Goal: Task Accomplishment & Management: Use online tool/utility

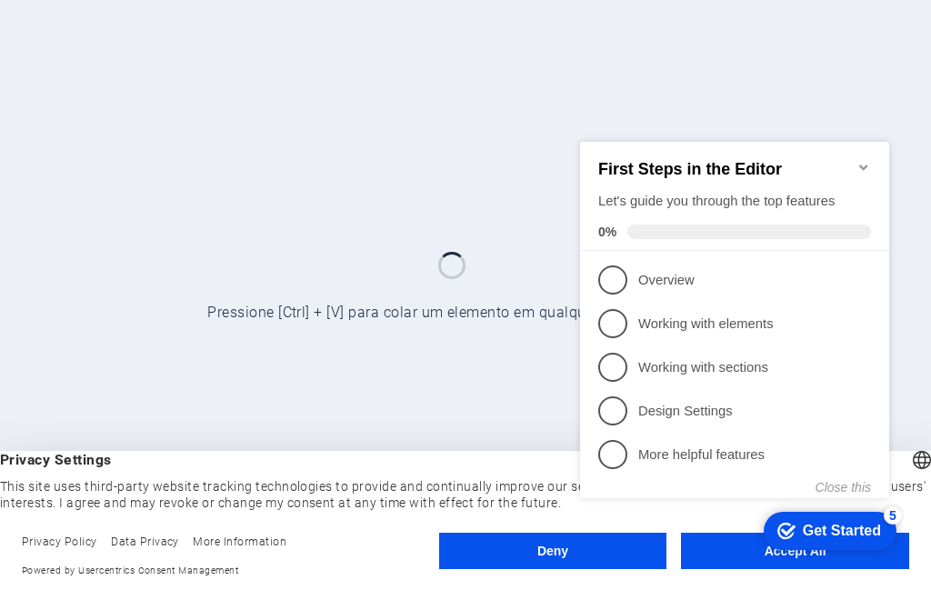
click div "checkmark Get Started 5 First Steps in the Editor Let's guide you through the t…"
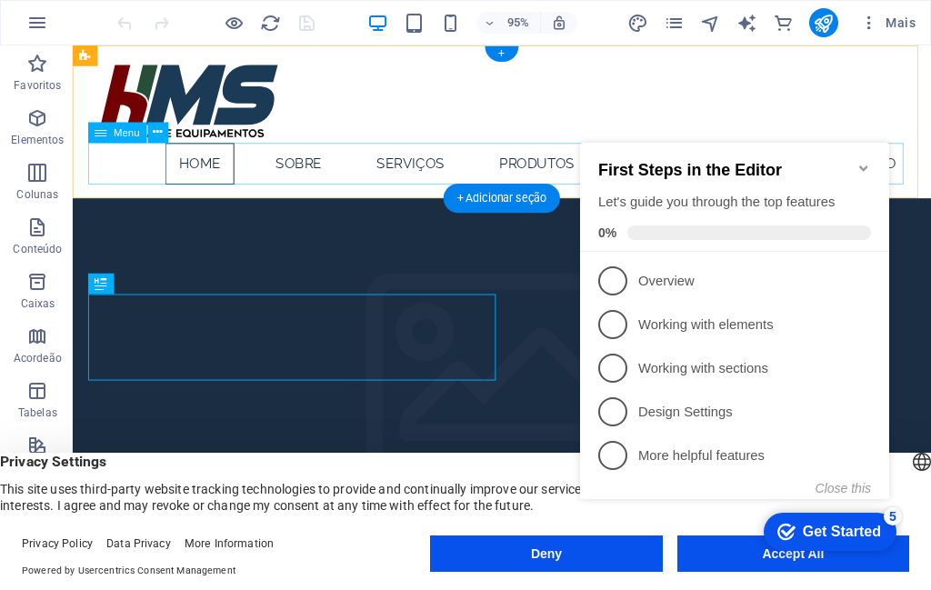
click at [546, 180] on nav "Home SOBRE SERVIÇOS PRODUTOS CONTATO TRABALHE CONOSCO" at bounding box center [524, 170] width 858 height 44
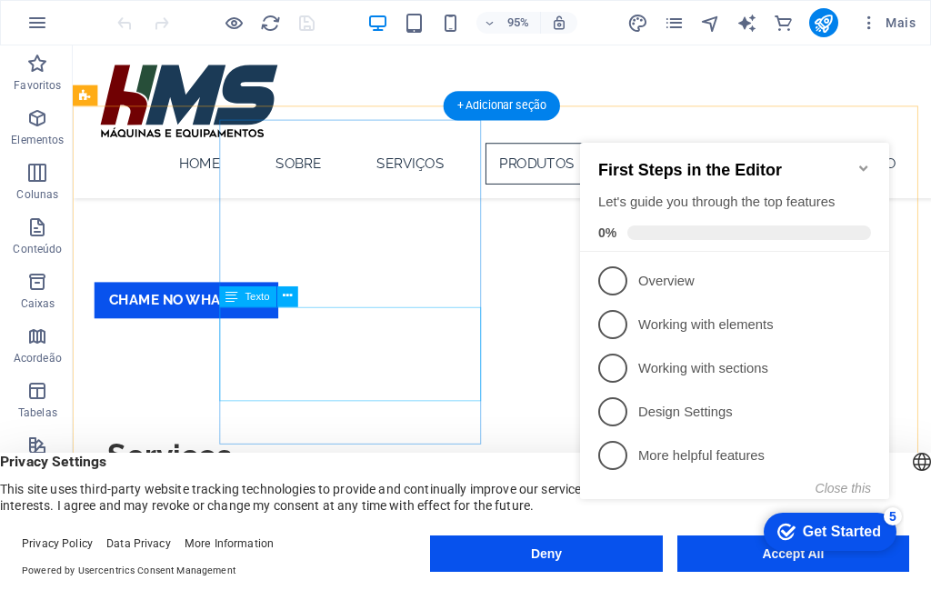
scroll to position [1137, 0]
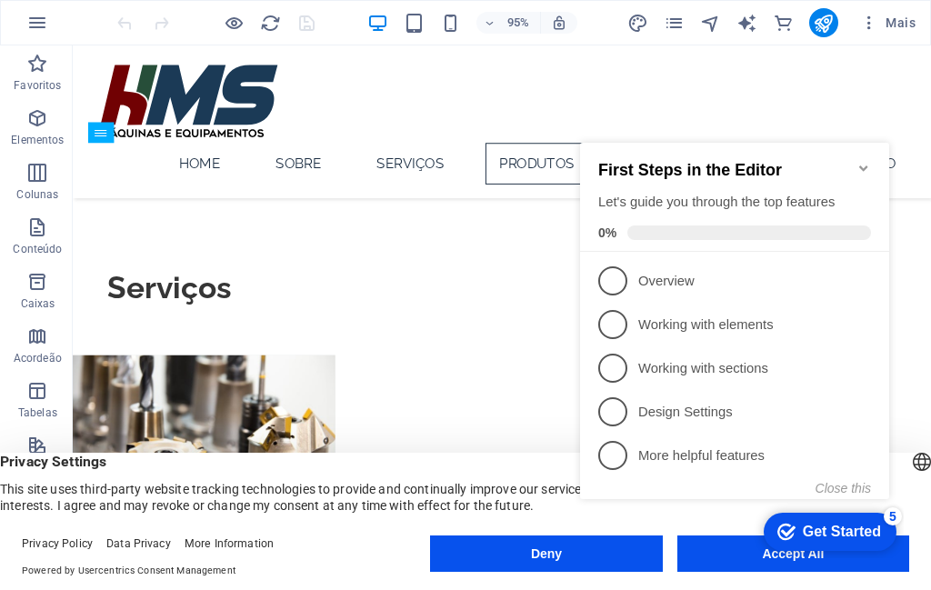
click at [869, 161] on icon "Minimize checklist" at bounding box center [863, 168] width 15 height 15
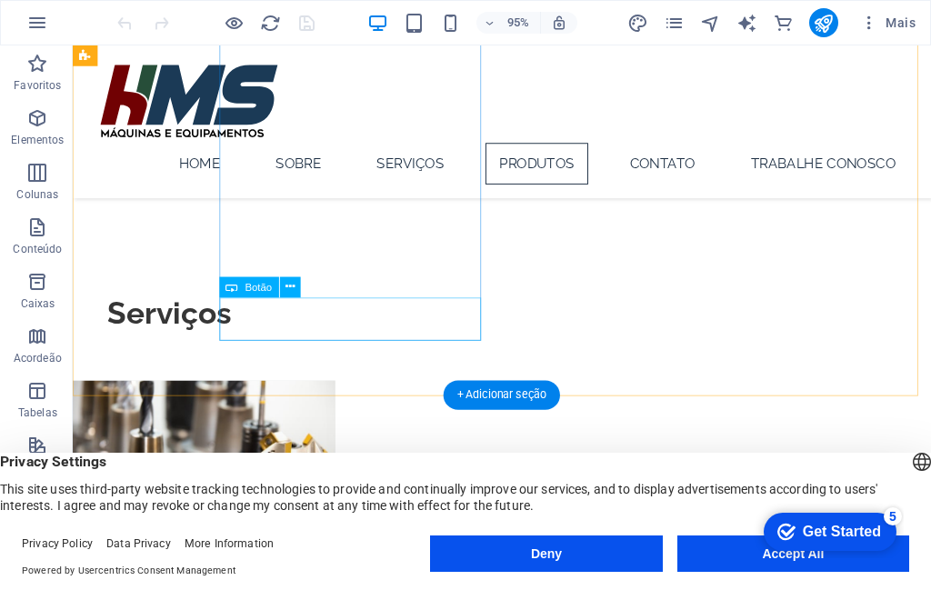
scroll to position [1112, 0]
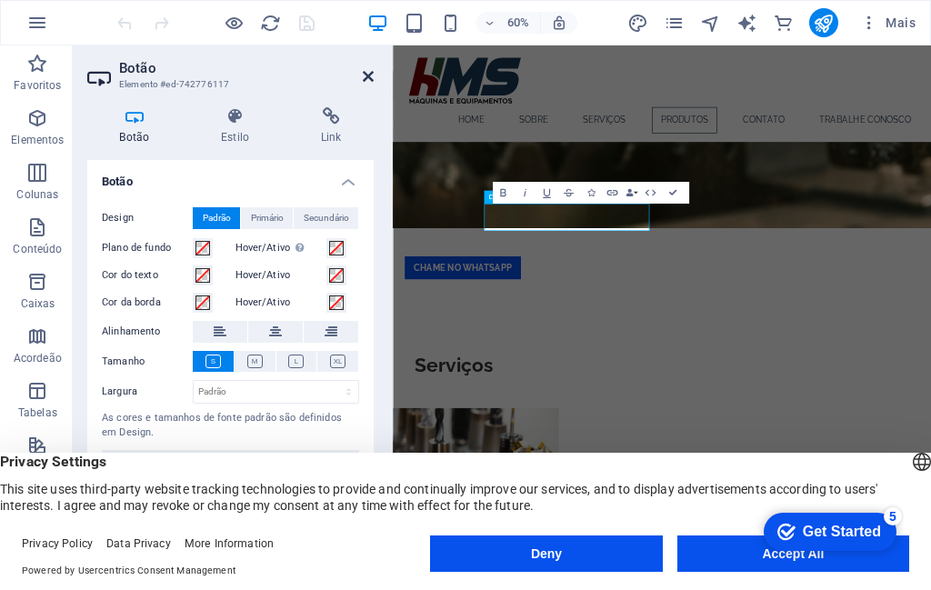
click at [372, 75] on icon at bounding box center [368, 76] width 11 height 15
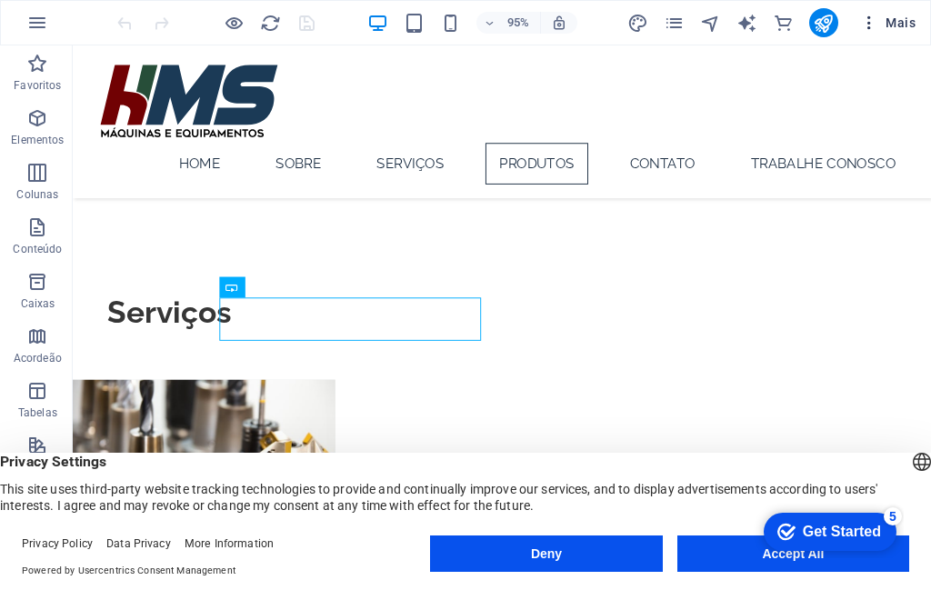
click at [892, 25] on span "Mais" at bounding box center [887, 23] width 55 height 18
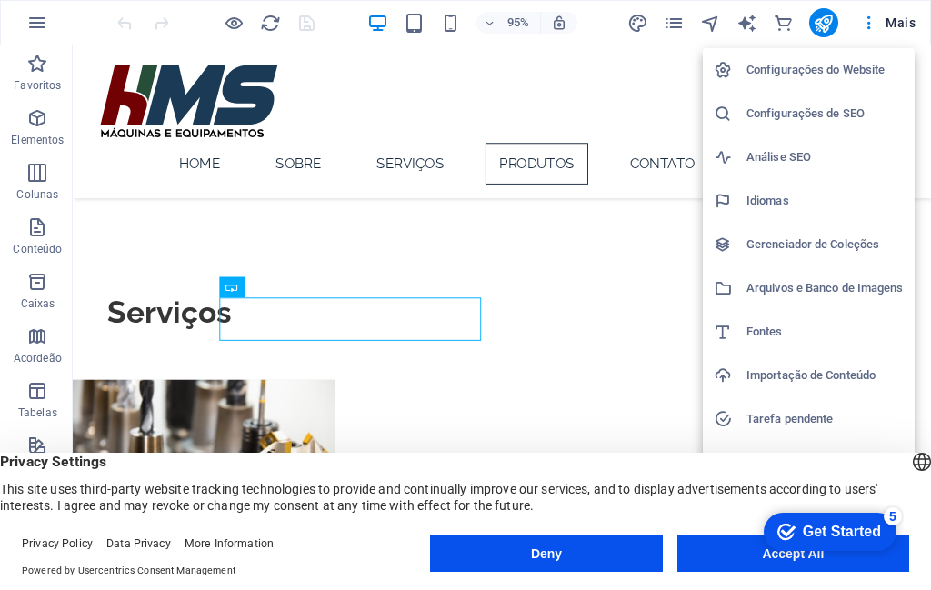
click at [660, 24] on div at bounding box center [465, 295] width 931 height 590
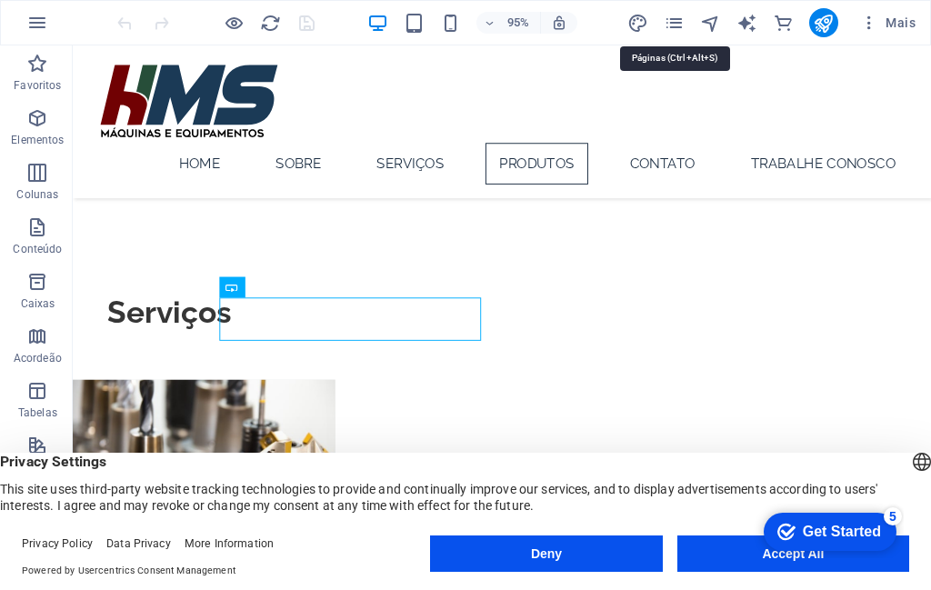
click at [683, 23] on icon "pages" at bounding box center [673, 23] width 21 height 21
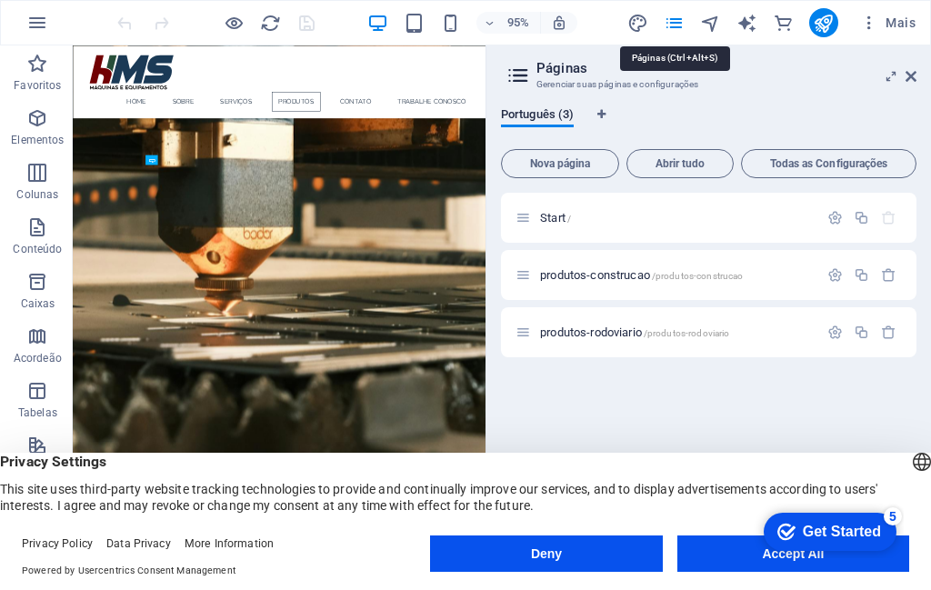
scroll to position [1518, 0]
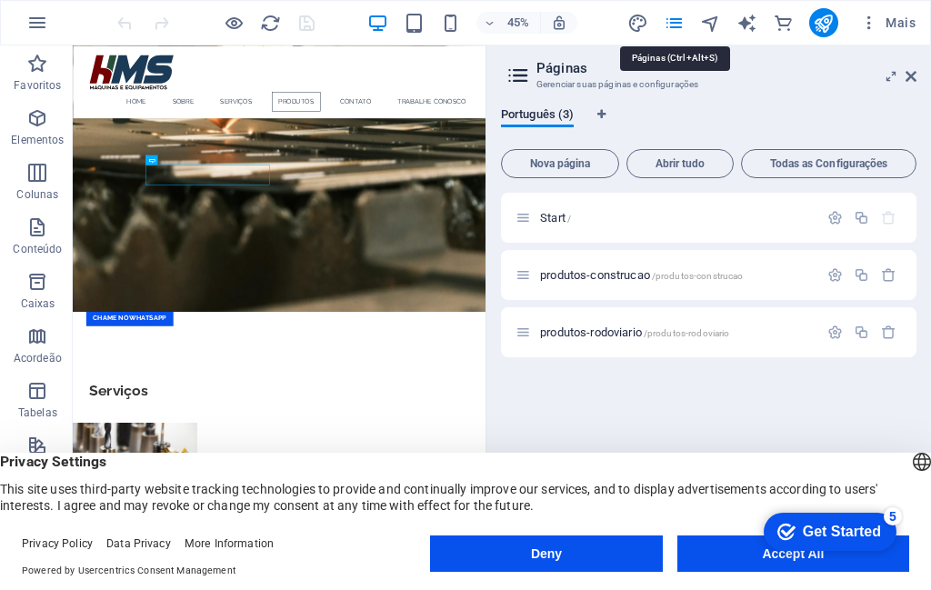
click at [683, 23] on icon "pages" at bounding box center [673, 23] width 21 height 21
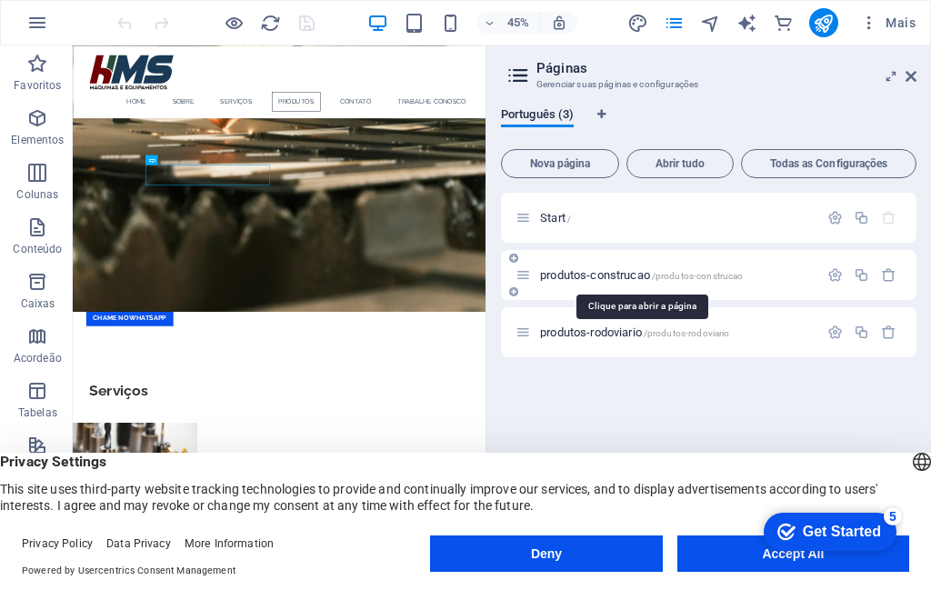
click at [591, 272] on span "produtos-construcao /produtos-construcao" at bounding box center [641, 275] width 203 height 14
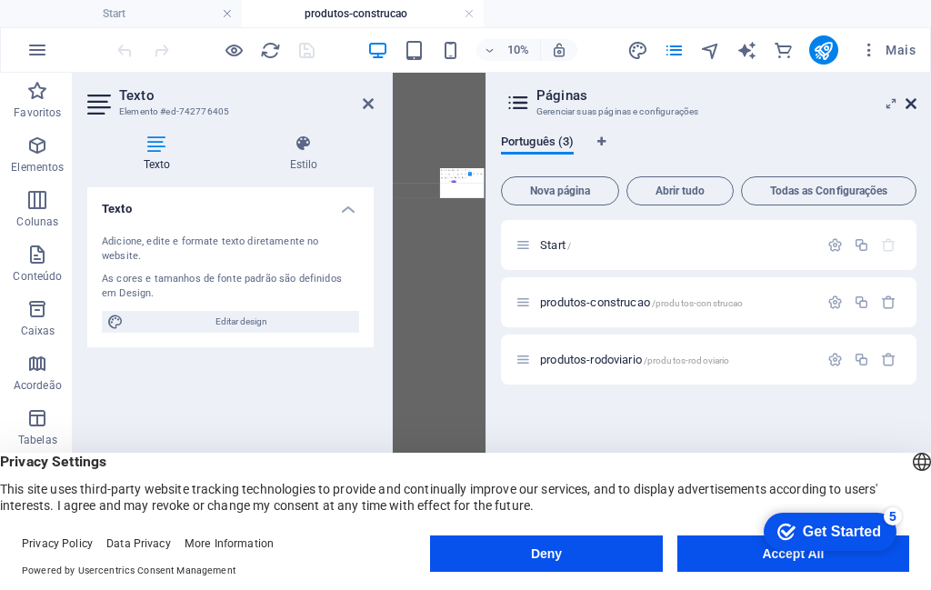
click at [912, 104] on icon at bounding box center [910, 103] width 11 height 15
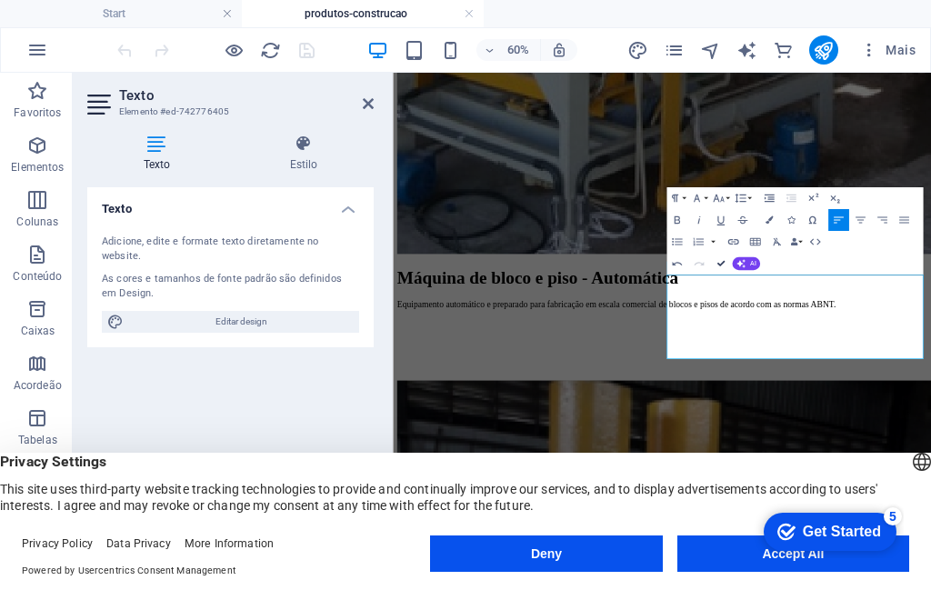
scroll to position [2503, 0]
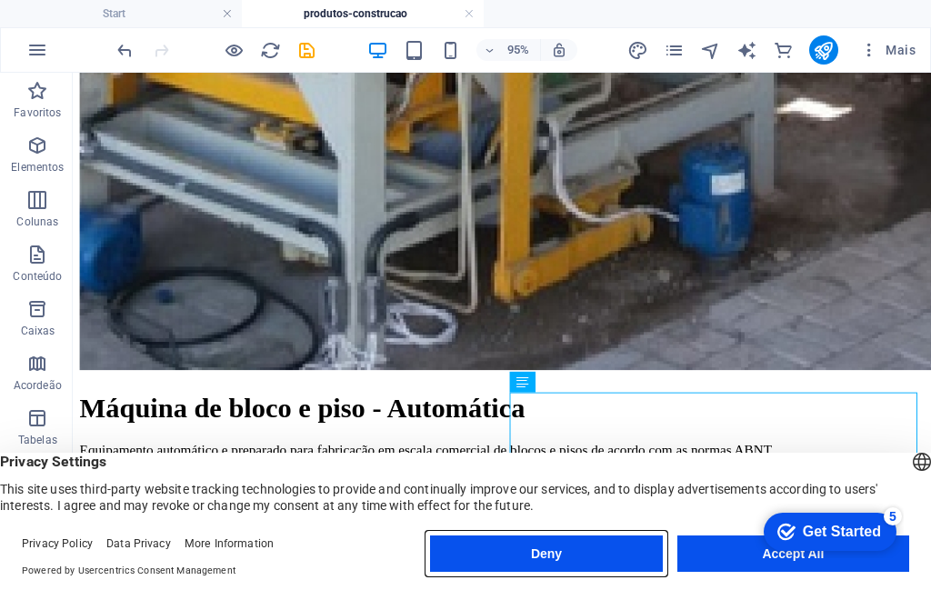
click at [585, 566] on button "Deny" at bounding box center [546, 553] width 232 height 36
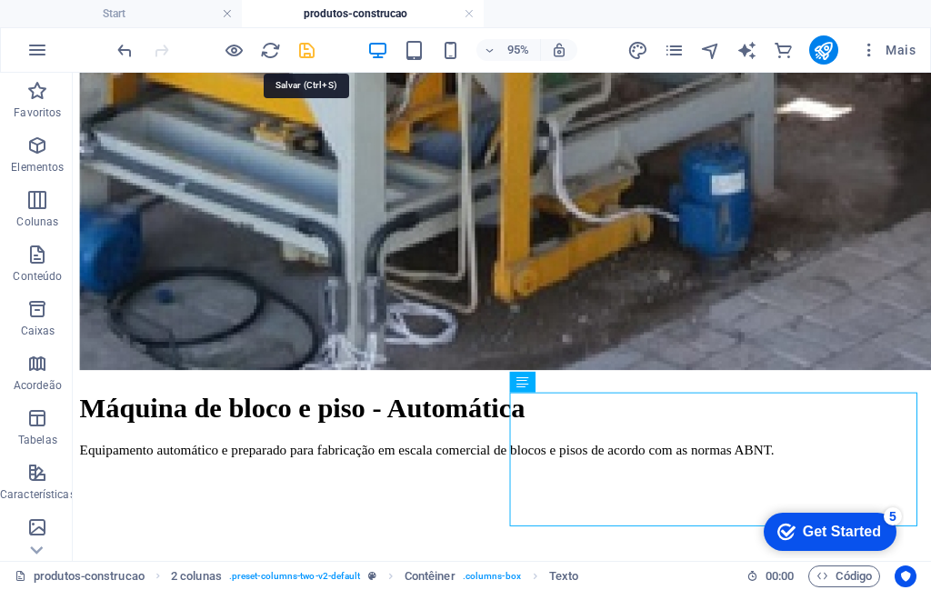
click at [298, 49] on icon "save" at bounding box center [306, 50] width 21 height 21
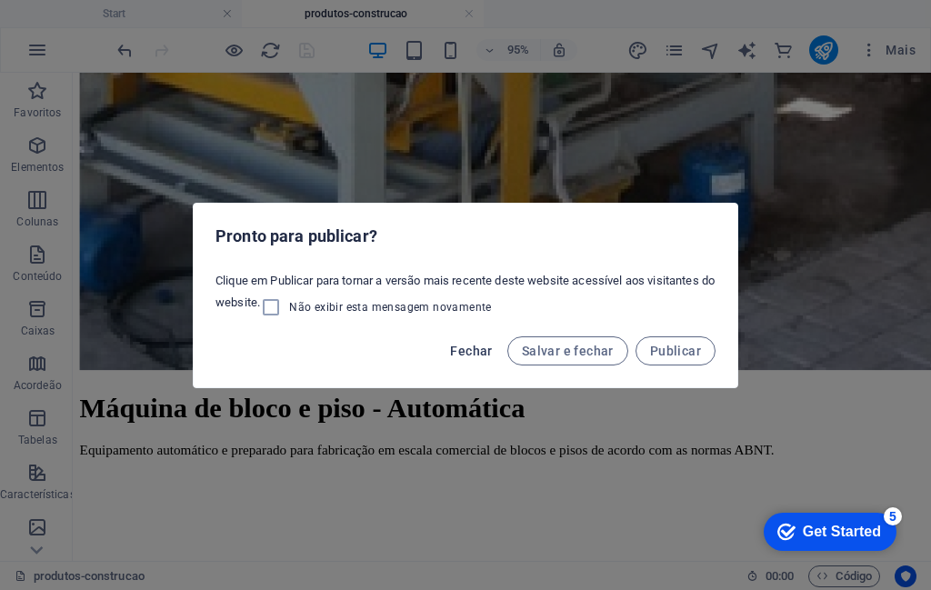
click at [477, 357] on span "Fechar" at bounding box center [471, 351] width 42 height 15
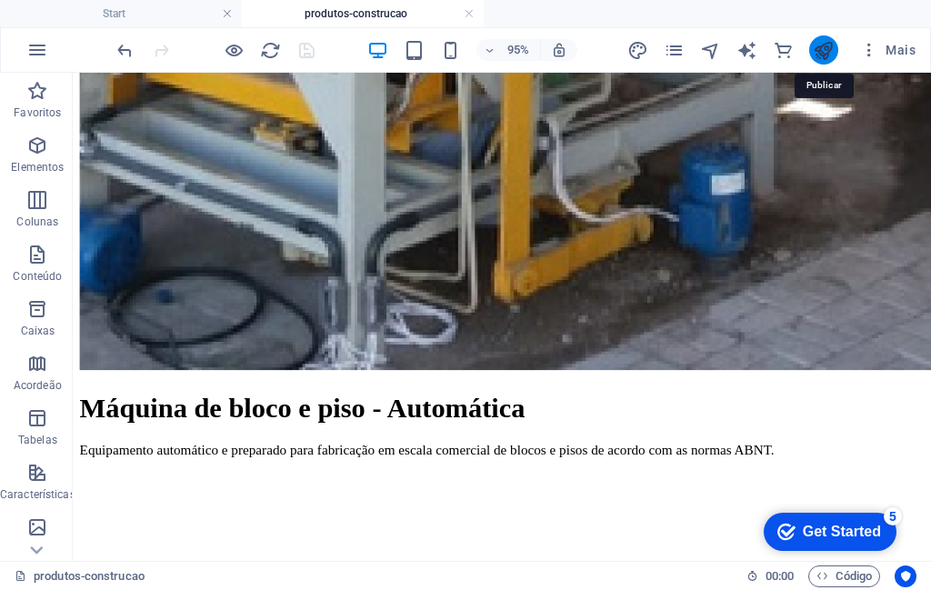
click at [831, 48] on icon "publish" at bounding box center [823, 50] width 21 height 21
